Goal: Register for event/course

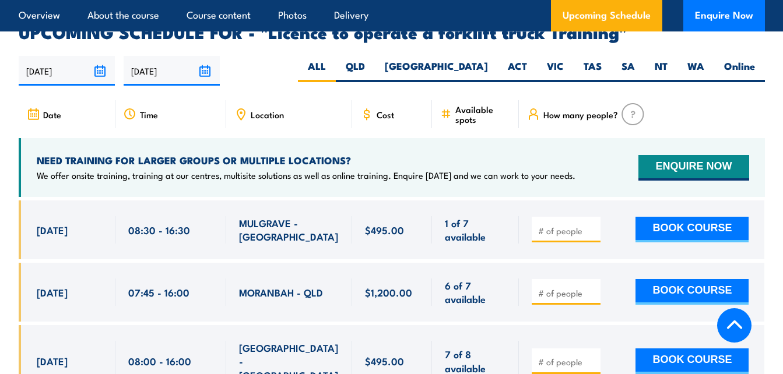
scroll to position [1808, 0]
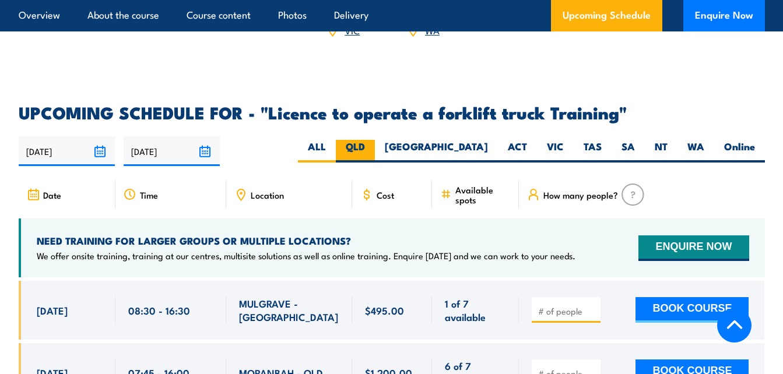
click at [375, 140] on label "QLD" at bounding box center [355, 151] width 39 height 23
click at [373, 140] on input "QLD" at bounding box center [369, 144] width 8 height 8
radio input "true"
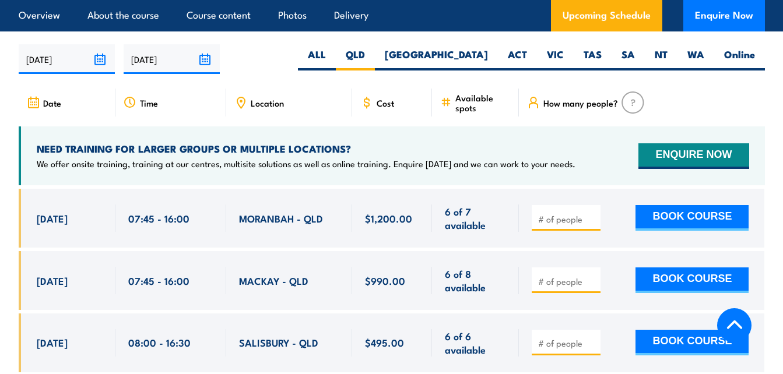
scroll to position [1894, 0]
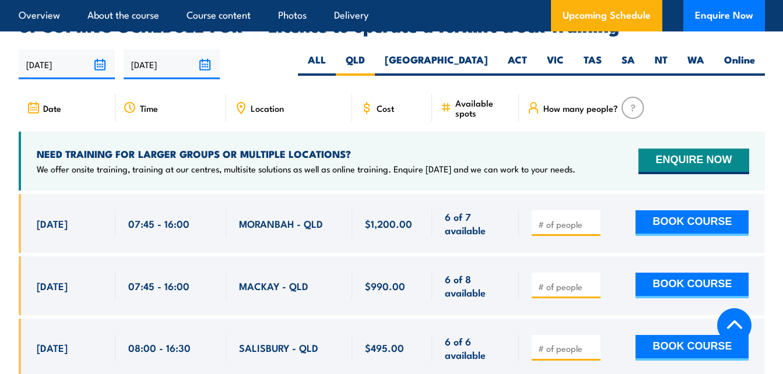
click at [248, 96] on div "Location" at bounding box center [289, 108] width 126 height 28
click at [244, 101] on icon at bounding box center [240, 107] width 13 height 13
drag, startPoint x: 244, startPoint y: 88, endPoint x: 311, endPoint y: 89, distance: 67.6
click at [311, 94] on div "Location" at bounding box center [289, 108] width 126 height 28
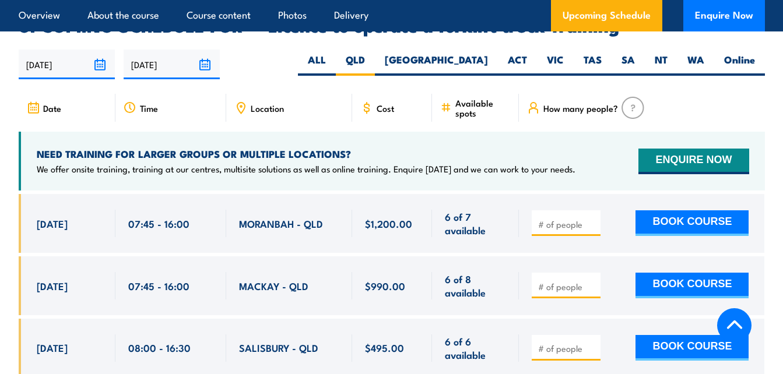
click at [243, 101] on icon at bounding box center [240, 107] width 13 height 13
click at [90, 50] on input "[DATE]" at bounding box center [67, 65] width 96 height 30
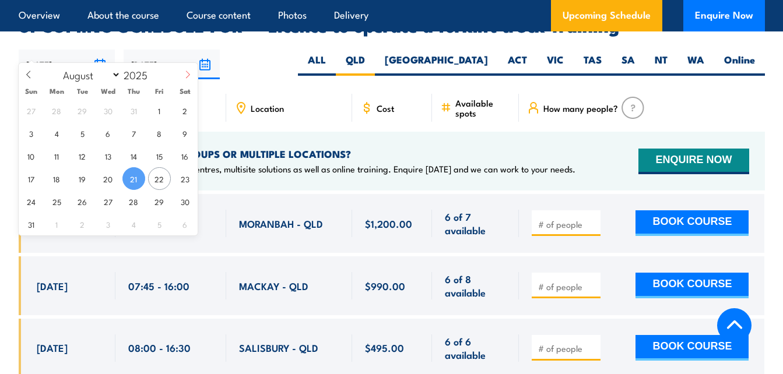
click at [185, 76] on icon at bounding box center [188, 75] width 8 height 8
select select "8"
click at [54, 130] on span "8" at bounding box center [56, 133] width 23 height 23
type input "[DATE]"
